Goal: Information Seeking & Learning: Learn about a topic

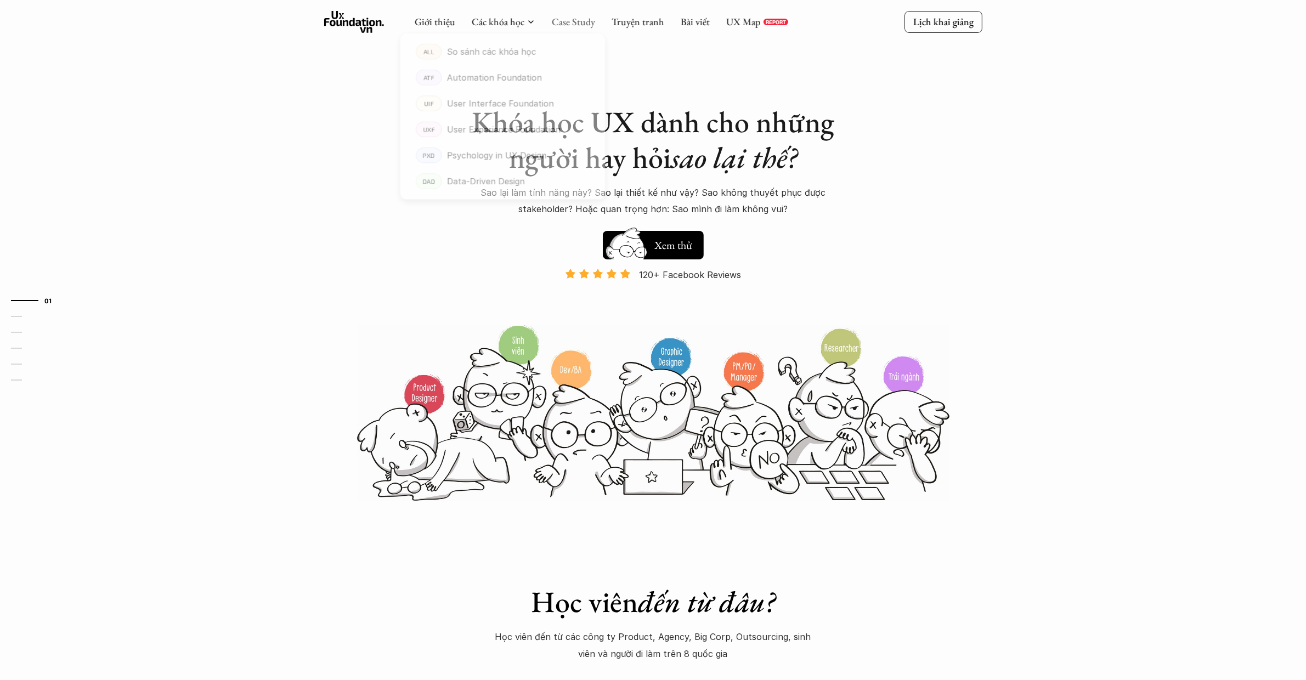
click at [567, 25] on link "Case Study" at bounding box center [573, 21] width 43 height 13
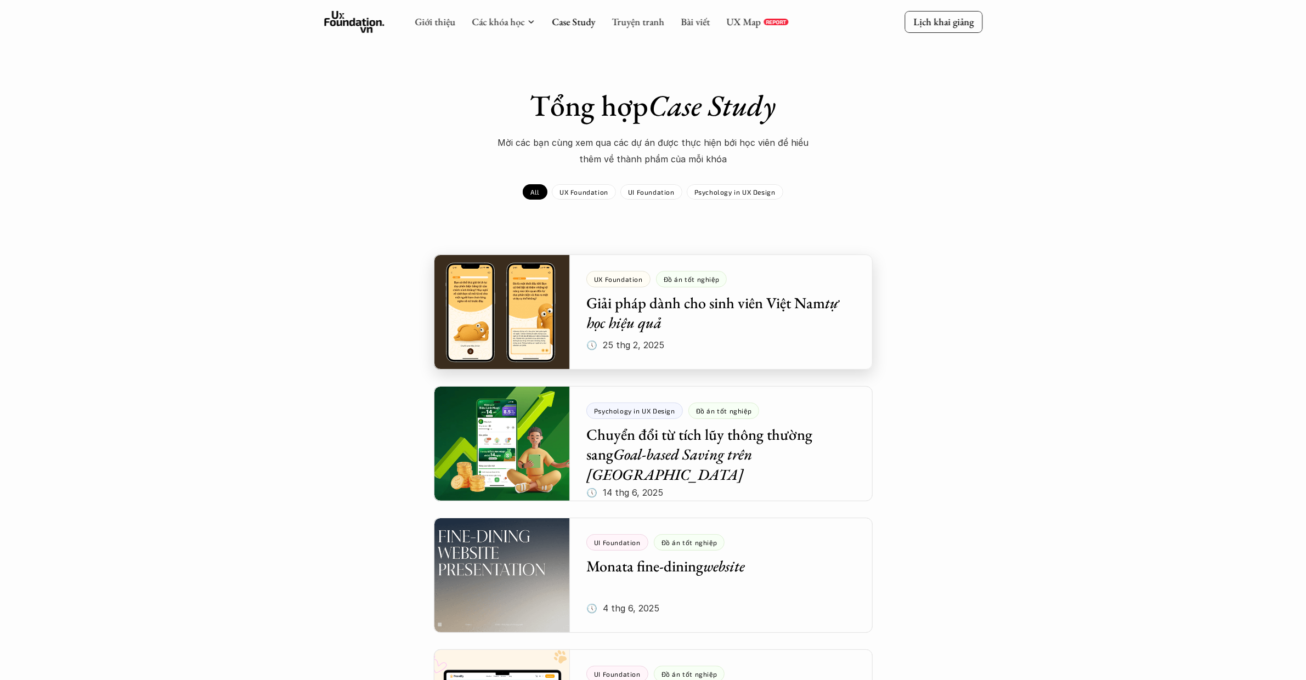
click at [667, 332] on div at bounding box center [653, 312] width 439 height 115
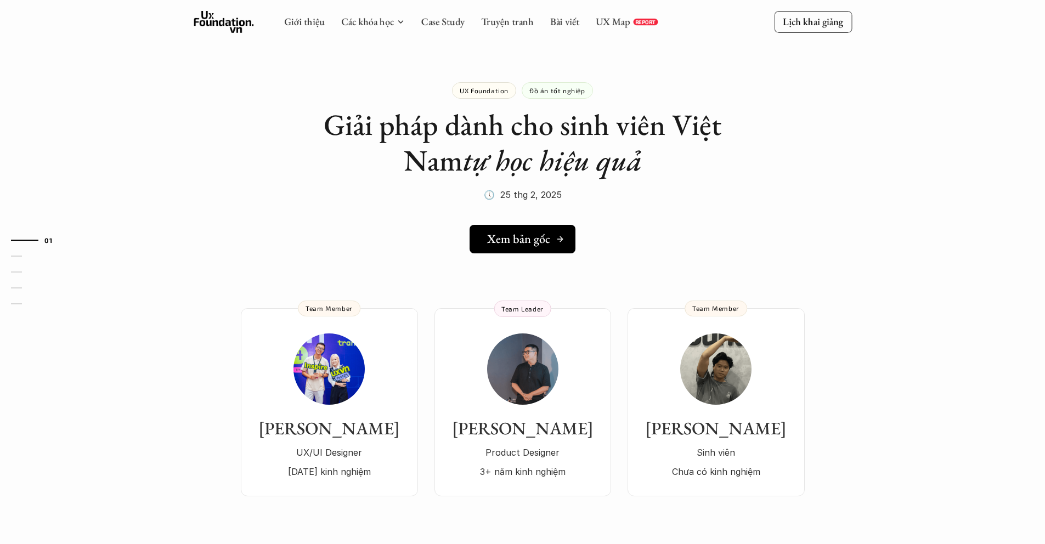
click at [497, 233] on h5 "Xem bản gốc" at bounding box center [518, 239] width 63 height 14
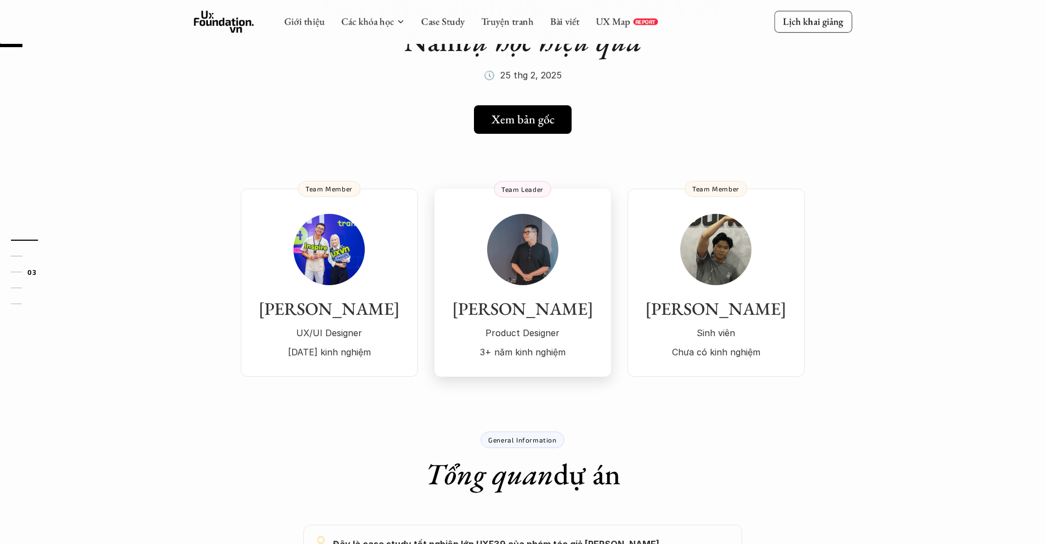
scroll to position [395, 0]
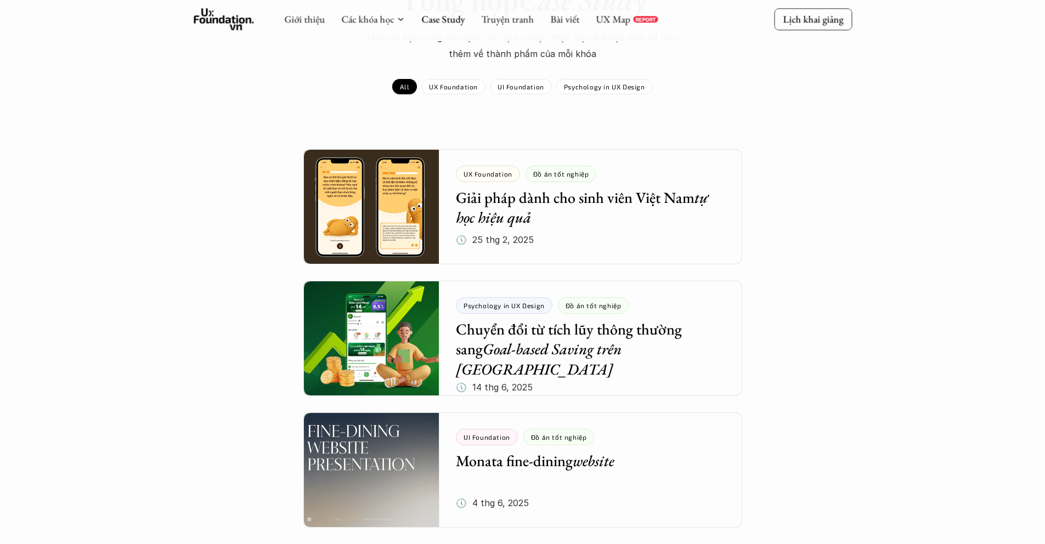
scroll to position [222, 0]
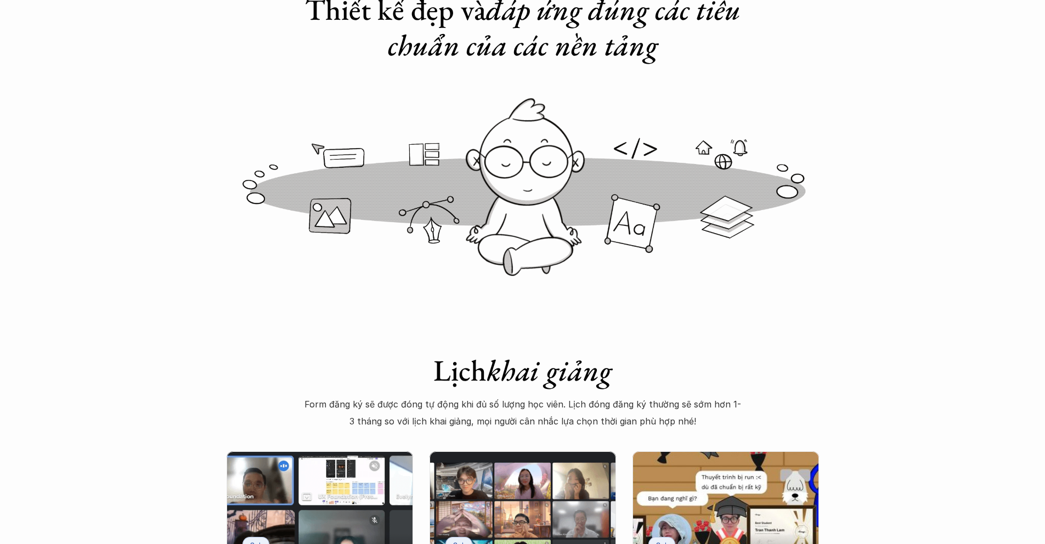
scroll to position [455, 0]
